Goal: Use online tool/utility: Use online tool/utility

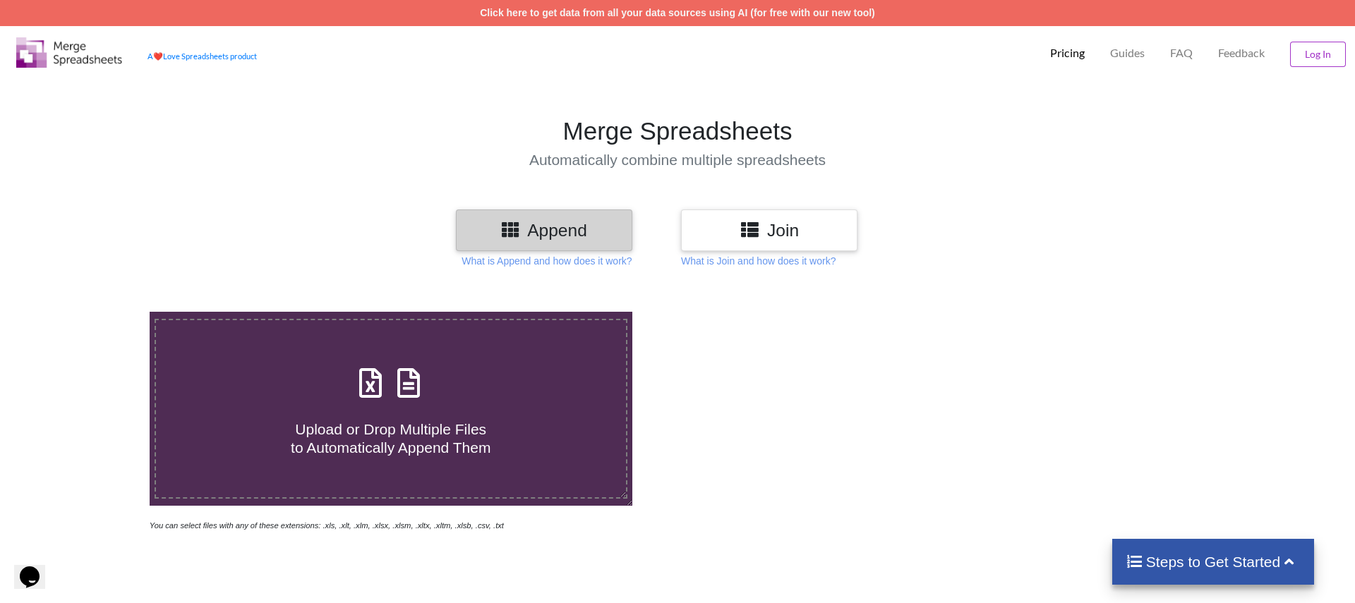
click at [387, 395] on span at bounding box center [391, 384] width 75 height 33
click at [97, 312] on input "Upload or Drop Multiple Files to Automatically Append Them" at bounding box center [97, 312] width 0 height 0
type input "C:\fakepath\Audible_com_USA_Publishers_1_12-09-2025.xlsx"
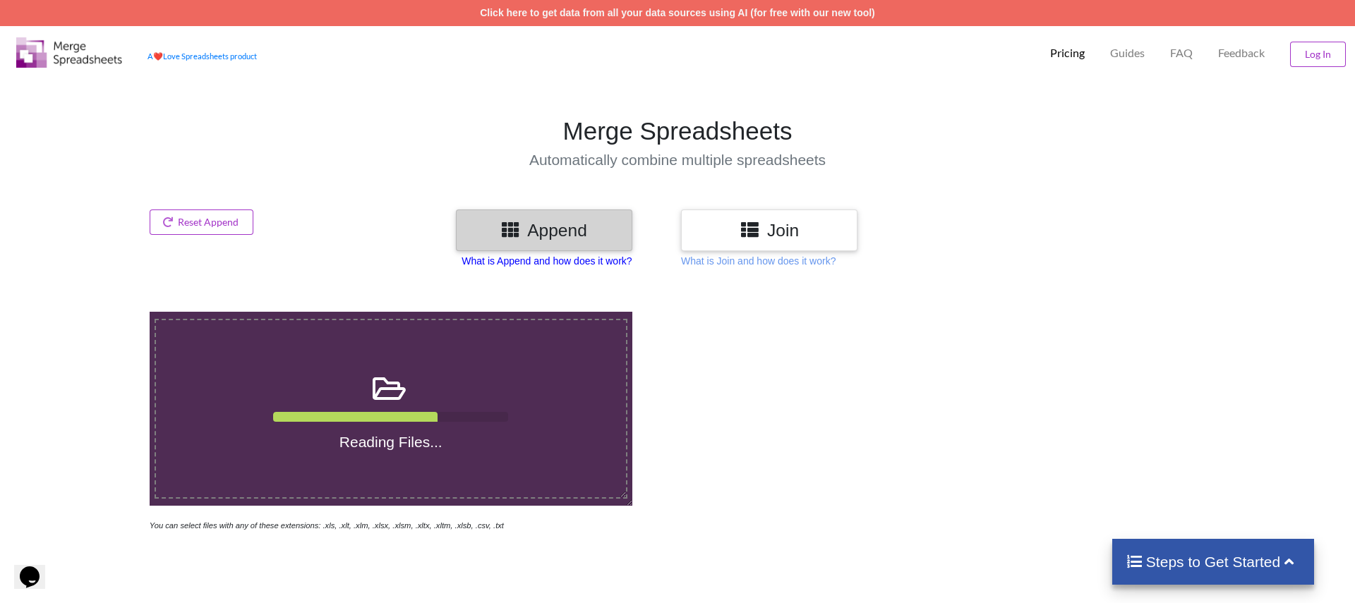
click at [539, 263] on p "What is Append and how does it work?" at bounding box center [547, 261] width 170 height 14
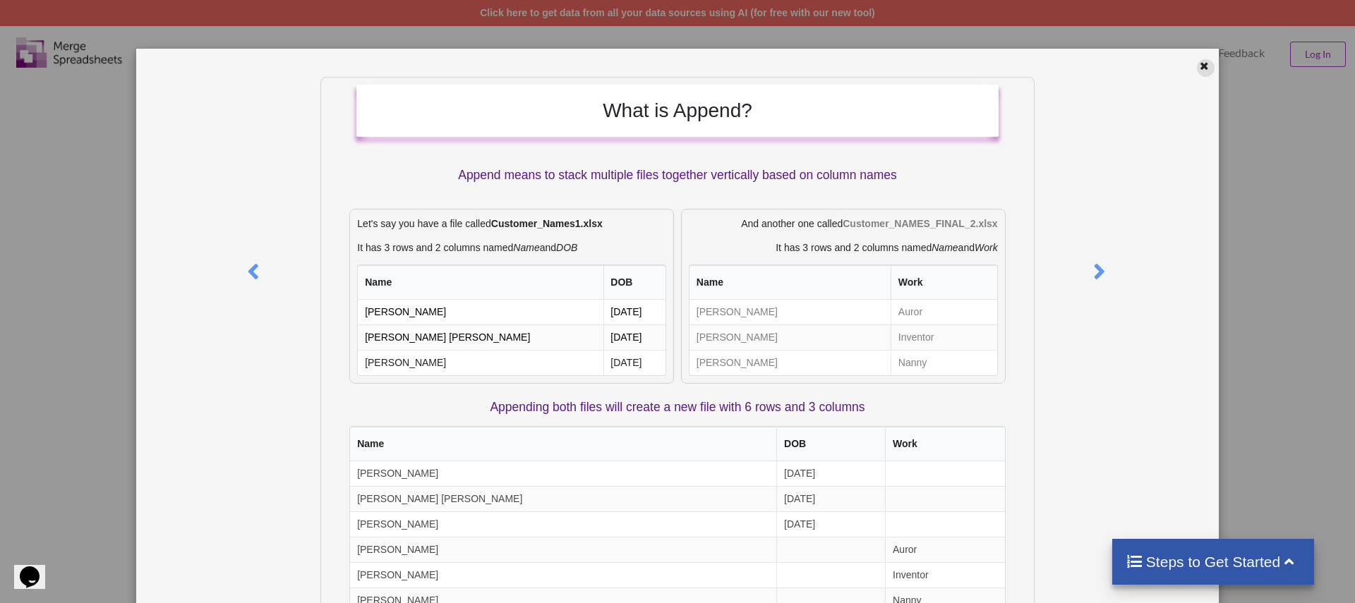
click at [1198, 67] on icon at bounding box center [1204, 64] width 12 height 10
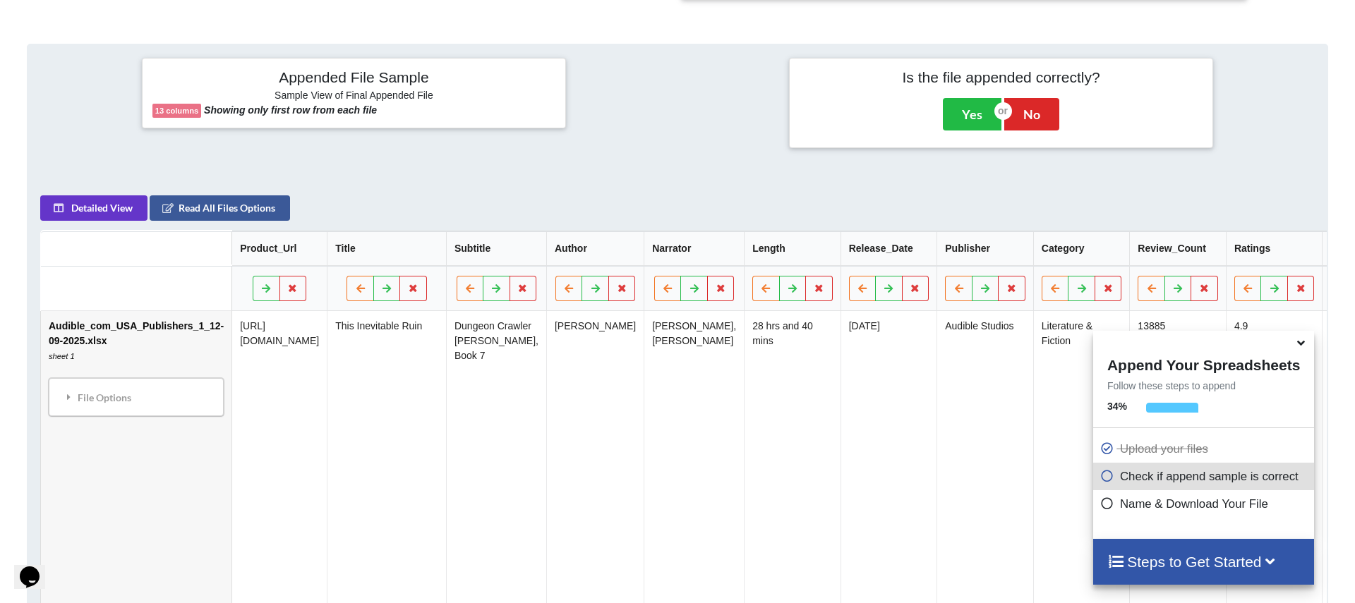
scroll to position [666, 0]
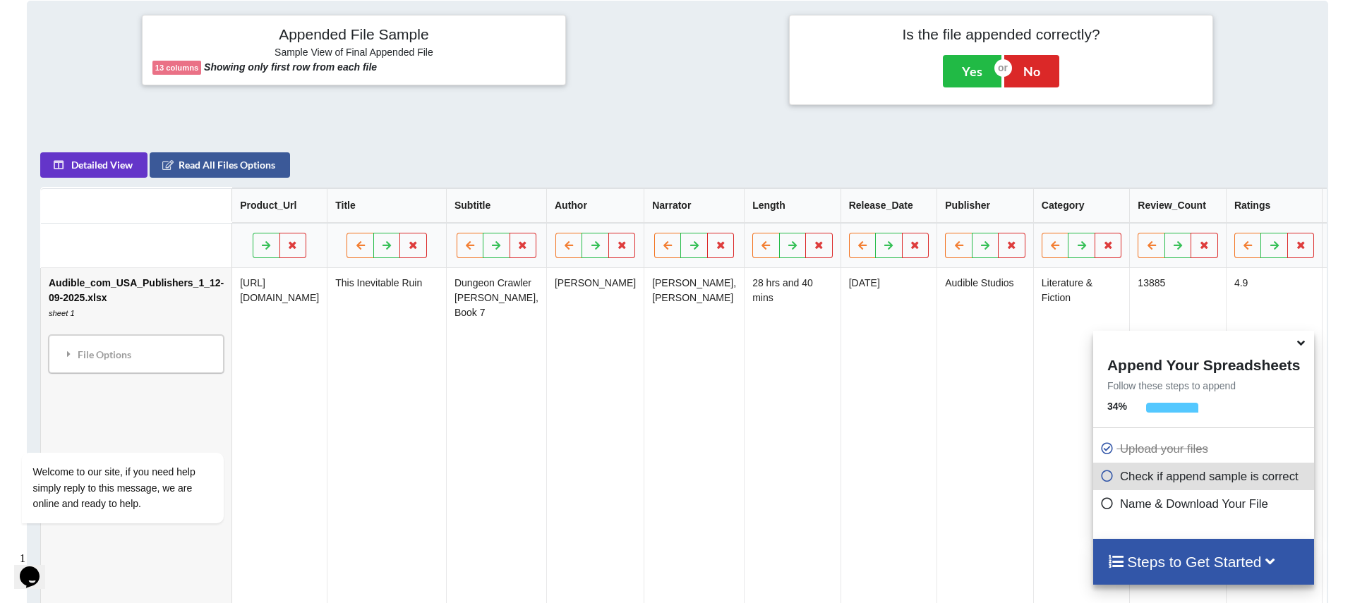
click at [1302, 347] on icon at bounding box center [1301, 341] width 15 height 13
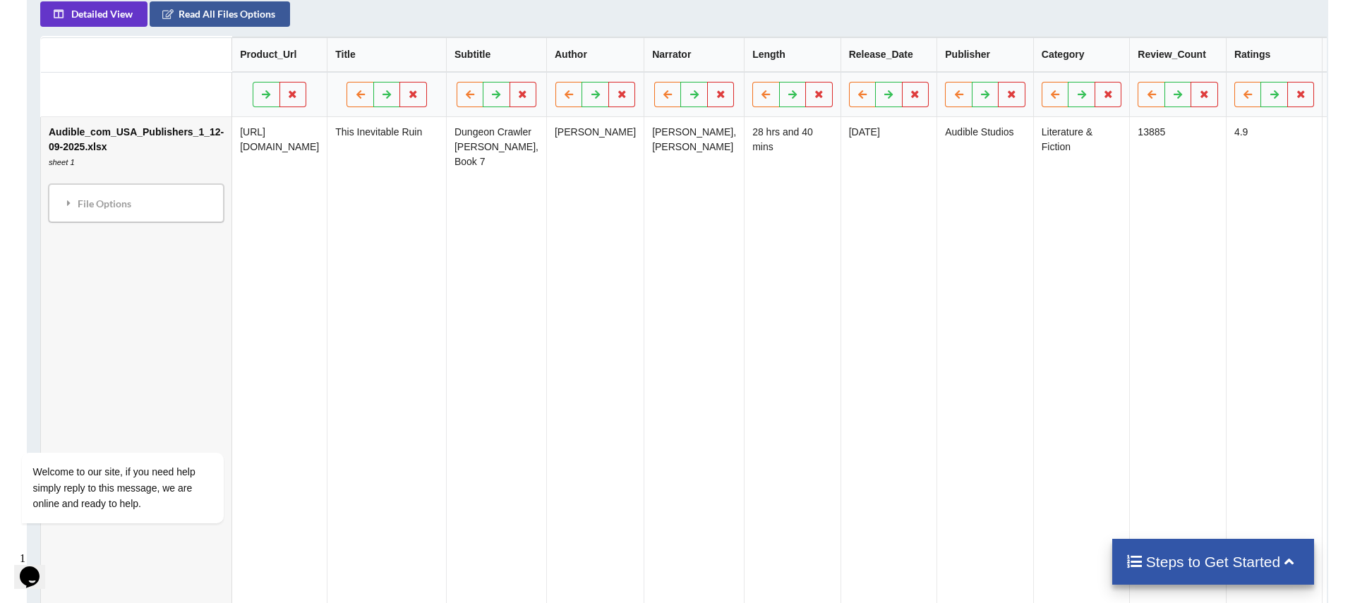
scroll to position [658, 0]
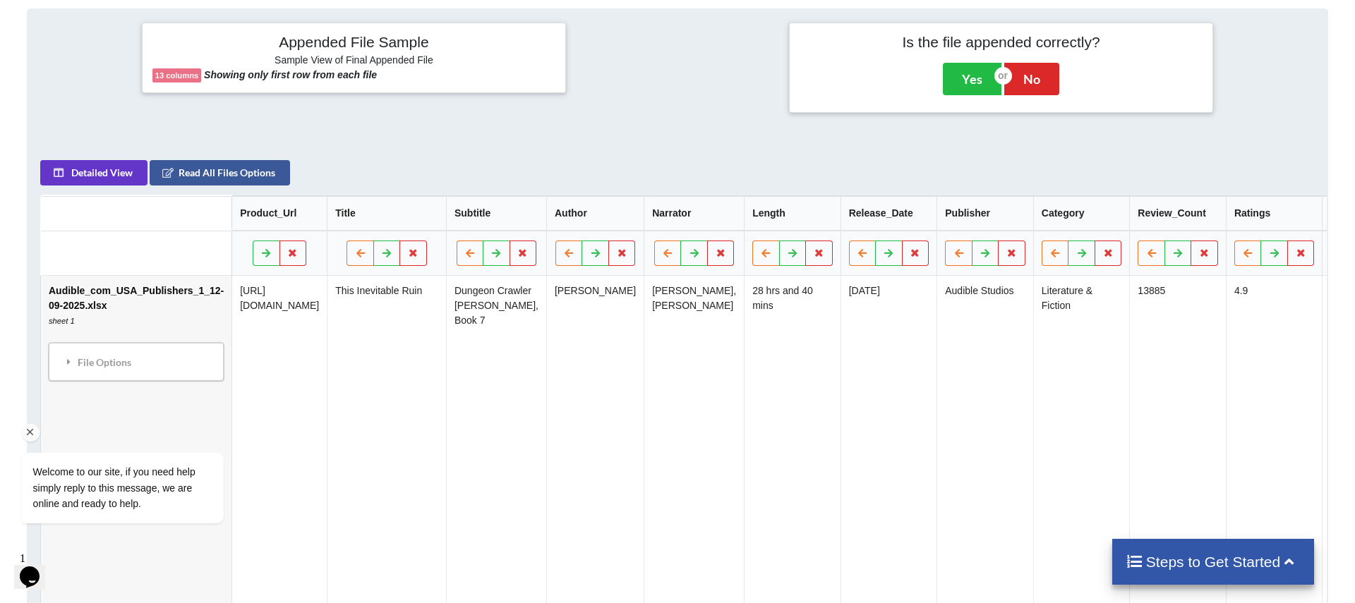
click at [109, 367] on div "Welcome to our site, if you need help simply reply to this message, we are onli…" at bounding box center [141, 430] width 254 height 215
click at [65, 370] on div "Welcome to our site, if you need help simply reply to this message, we are onli…" at bounding box center [141, 430] width 254 height 215
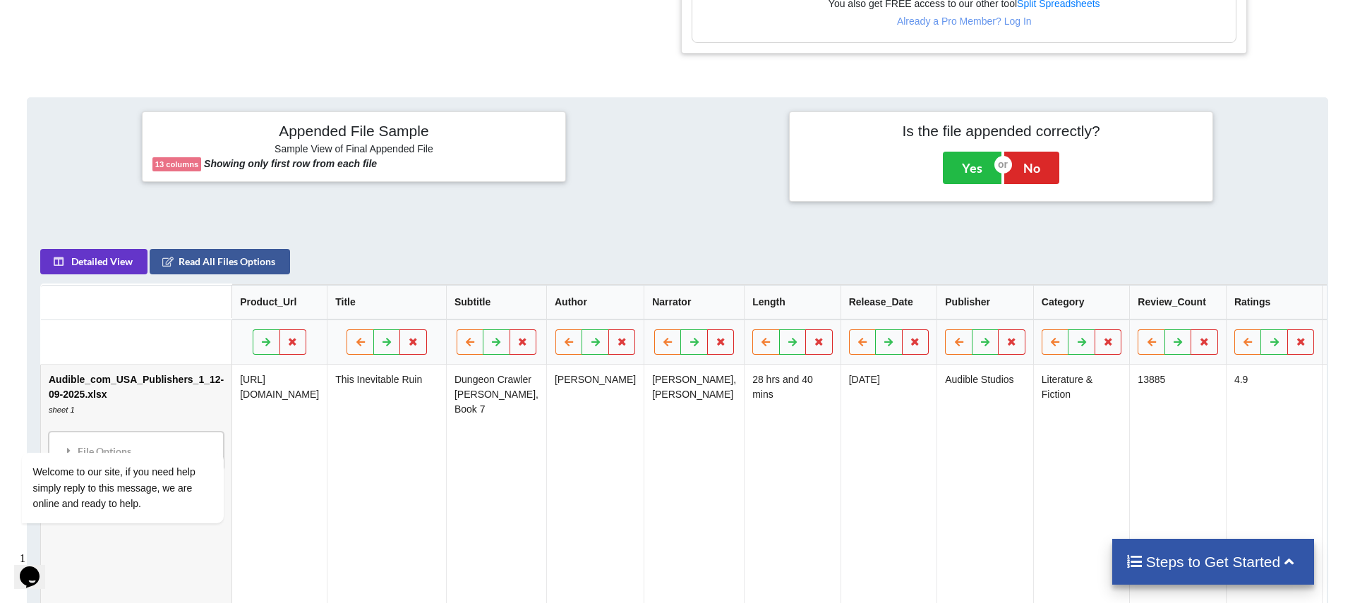
scroll to position [565, 0]
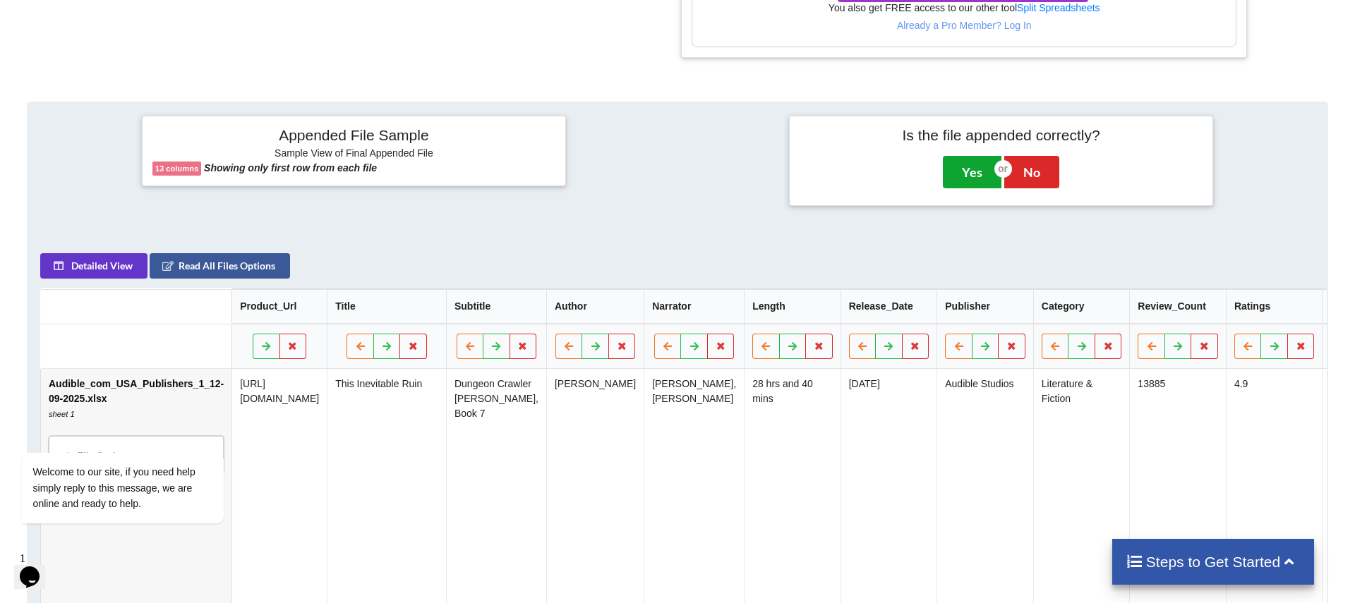
click at [958, 179] on button "Yes" at bounding box center [972, 172] width 59 height 32
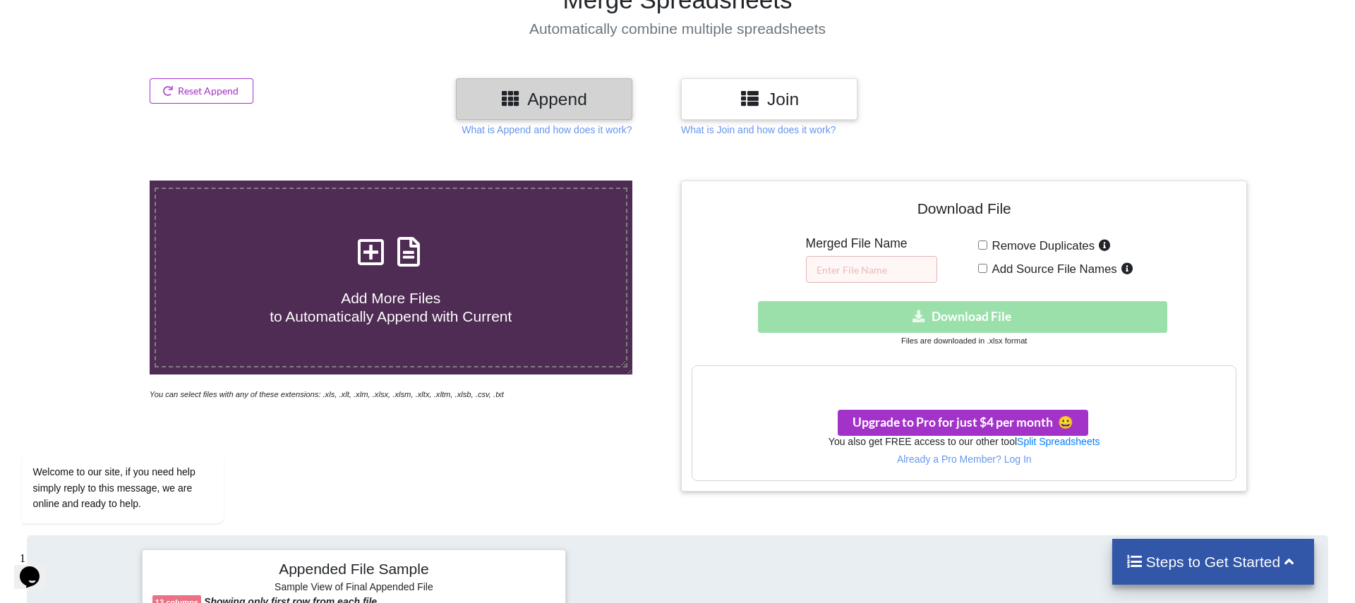
scroll to position [134, 0]
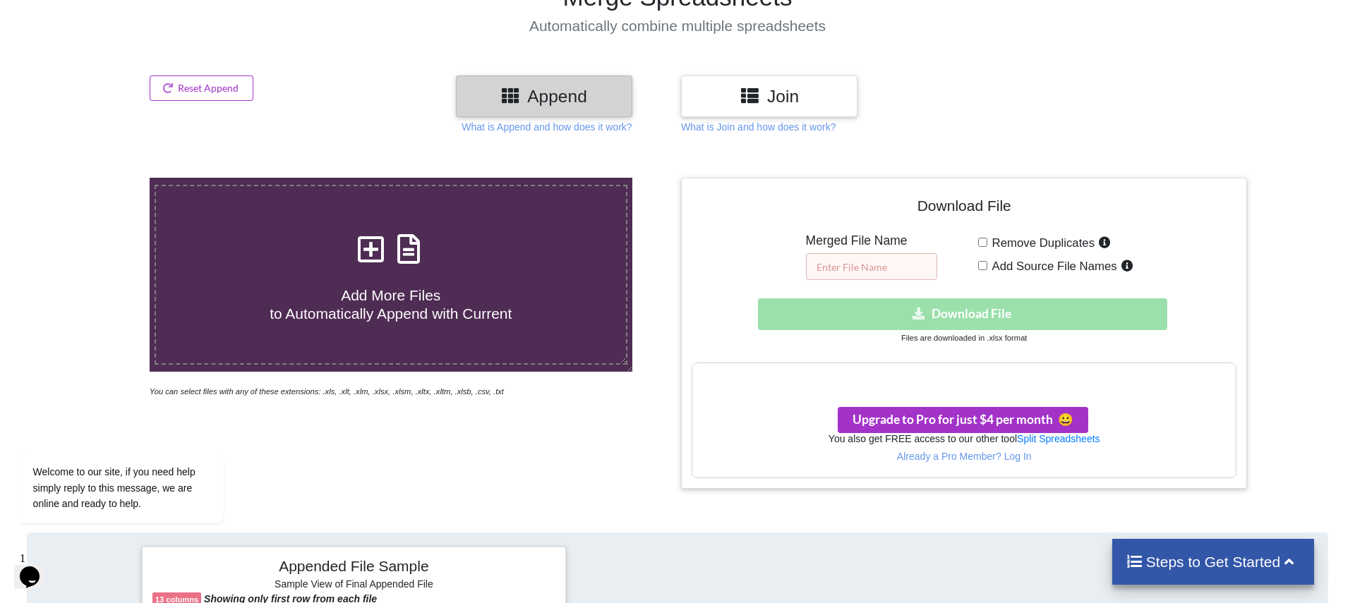
click at [897, 260] on input "text" at bounding box center [871, 266] width 131 height 27
type input "C"
click at [910, 278] on input "Final Casting Data" at bounding box center [871, 266] width 131 height 27
type input "Final Casting Data"
click at [985, 289] on div "Download File Merged File Name Final Casting Data Remove Duplicates Add Source …" at bounding box center [965, 333] width 546 height 290
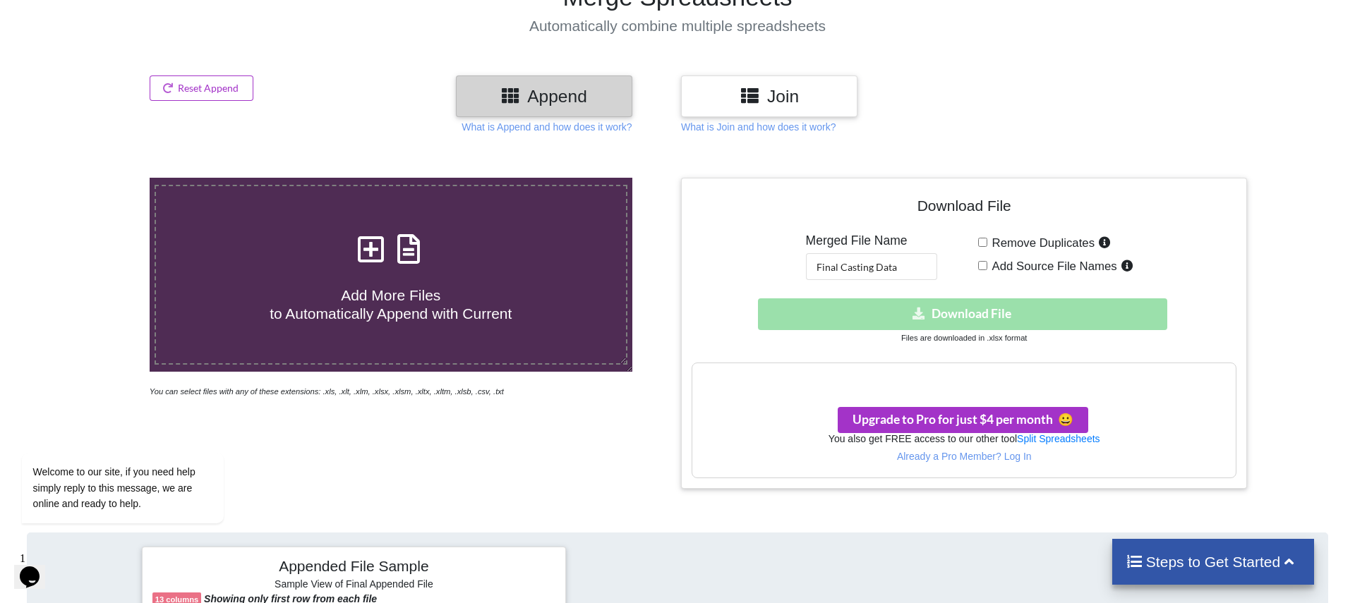
click at [971, 313] on div "Download hidden Download File" at bounding box center [965, 315] width 546 height 32
click at [949, 385] on h3 "Your files are more than 1 MB" at bounding box center [964, 379] width 544 height 16
click at [973, 380] on h3 "Your files are more than 1 MB" at bounding box center [964, 379] width 544 height 16
click at [952, 303] on div "Download hidden Download File" at bounding box center [965, 315] width 546 height 32
